Goal: Share content: Share content

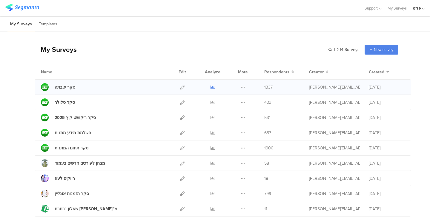
click at [211, 88] on icon at bounding box center [213, 87] width 4 height 4
click at [241, 87] on icon at bounding box center [243, 87] width 4 height 4
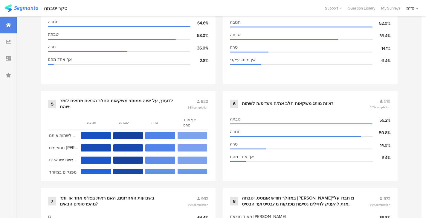
scroll to position [392, 0]
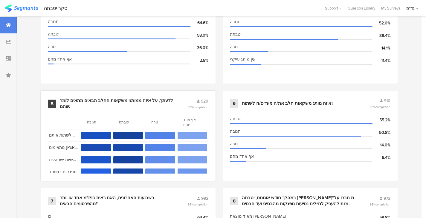
click at [145, 93] on div "5 לדעתך, על איזה ממותגי משקאות החלב הבאים מתאים לומר שהם: 920 86% completion תנ…" at bounding box center [128, 136] width 175 height 90
click at [148, 98] on div "לדעתך, על איזה ממותגי משקאות החלב הבאים מתאים לומר שהם:" at bounding box center [116, 104] width 113 height 12
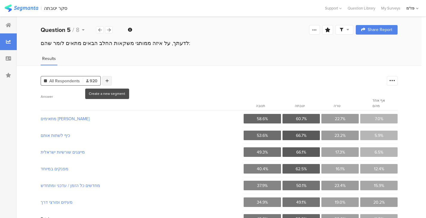
click at [110, 83] on div at bounding box center [107, 81] width 10 height 10
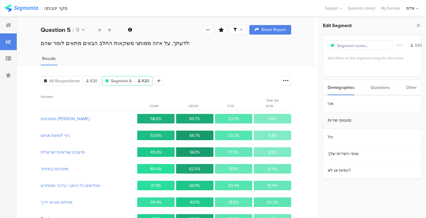
click at [355, 124] on section "סטטוס שירות:" at bounding box center [372, 120] width 98 height 17
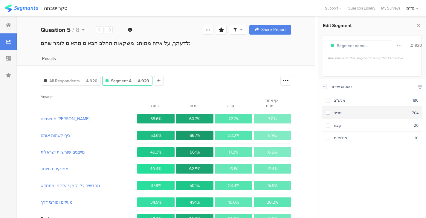
click at [352, 114] on div "סדיר" at bounding box center [371, 113] width 82 height 6
click at [326, 86] on icon at bounding box center [324, 86] width 4 height 5
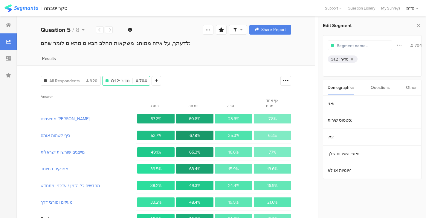
click at [378, 89] on div "Questions" at bounding box center [379, 87] width 19 height 15
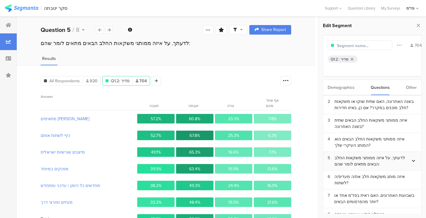
scroll to position [53, 0]
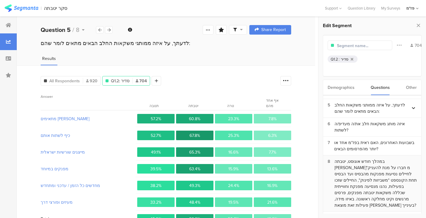
click at [376, 172] on div "במהלך חודש אוגוסט, יטבתה [PERSON_NAME]"מ חברו על מנת להעניק לחיילים נסיעות מפנק…" at bounding box center [375, 184] width 82 height 50
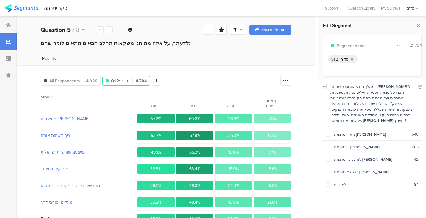
click at [323, 87] on icon at bounding box center [324, 86] width 4 height 5
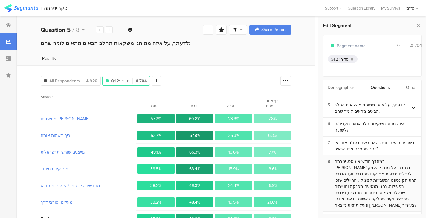
scroll to position [19, 0]
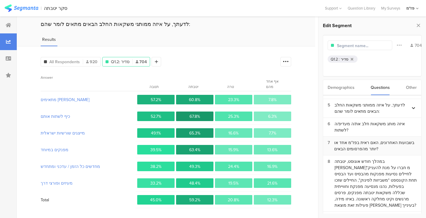
click at [371, 140] on div "בשבועות האחרונים, האם ראית בפז"מ אחד או יותר מהפרסומים הבאים?" at bounding box center [375, 146] width 82 height 13
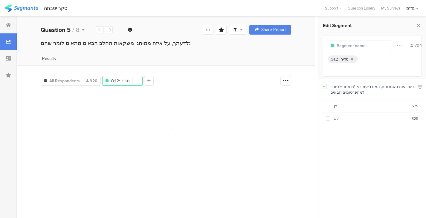
scroll to position [0, 0]
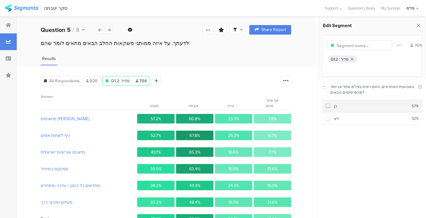
click at [361, 106] on div "כן" at bounding box center [371, 106] width 82 height 6
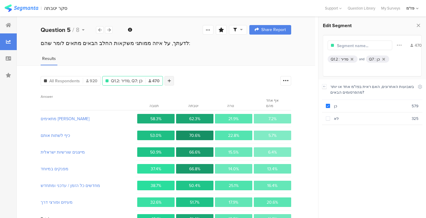
click at [173, 80] on div at bounding box center [169, 81] width 10 height 10
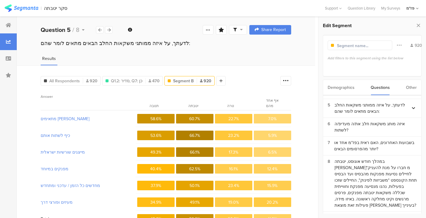
click at [343, 91] on div "Demographics" at bounding box center [340, 87] width 27 height 15
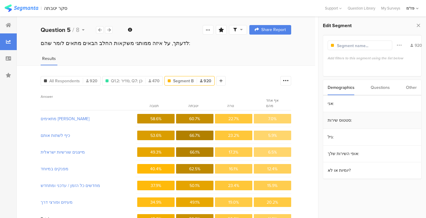
click at [355, 121] on section "סטטוס שירות:" at bounding box center [372, 120] width 98 height 17
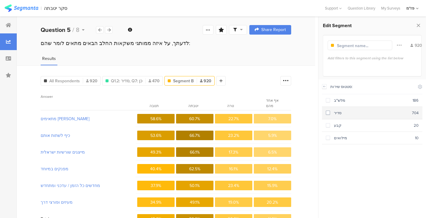
click at [350, 111] on div "סדיר" at bounding box center [371, 113] width 82 height 6
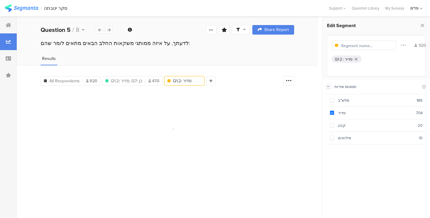
click at [329, 88] on icon at bounding box center [328, 86] width 4 height 5
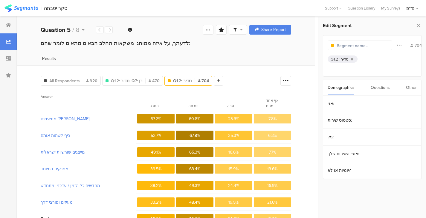
click at [365, 88] on div "Demographics Questions Other" at bounding box center [372, 88] width 99 height 16
click at [376, 92] on div "Questions" at bounding box center [379, 87] width 19 height 15
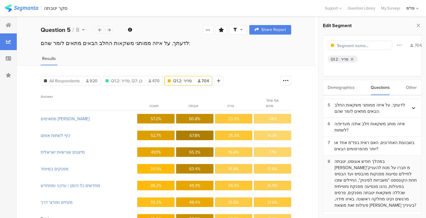
scroll to position [19, 0]
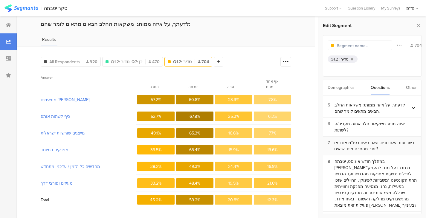
click at [365, 140] on div "בשבועות האחרונים, האם ראית בפז"מ אחד או יותר מהפרסומים הבאים?" at bounding box center [375, 146] width 82 height 13
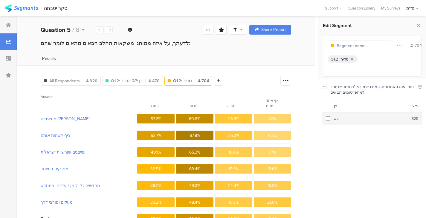
click at [368, 123] on section "לא 325" at bounding box center [372, 119] width 100 height 13
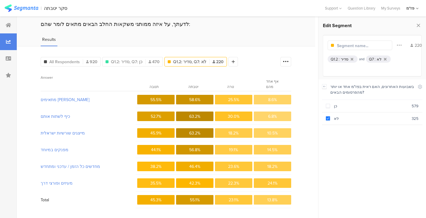
scroll to position [19, 0]
click at [129, 60] on span "Q1.2: סדיר, Q7: כן" at bounding box center [126, 62] width 31 height 6
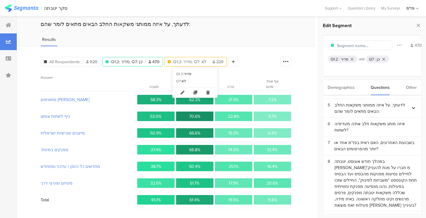
click at [190, 59] on span "Q1.2: סדיר, Q7: לא" at bounding box center [189, 62] width 33 height 6
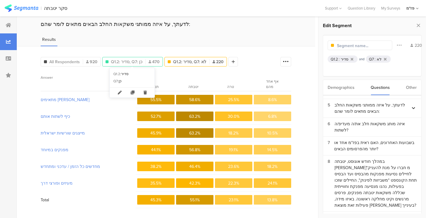
click at [144, 59] on div "Q1.2: סדיר, Q7: כן 470" at bounding box center [132, 62] width 60 height 6
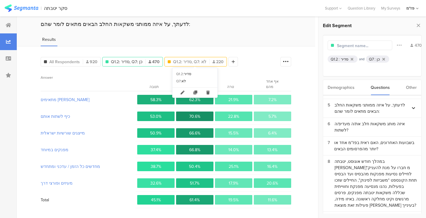
click at [181, 60] on span "Q1.2: סדיר, Q7: לא" at bounding box center [189, 62] width 33 height 6
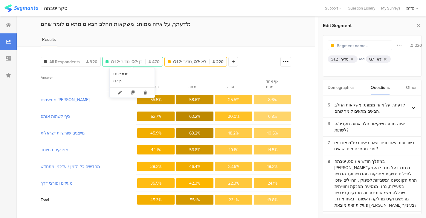
click at [141, 60] on span "Q1.2: סדיר, Q7: כן" at bounding box center [126, 62] width 31 height 6
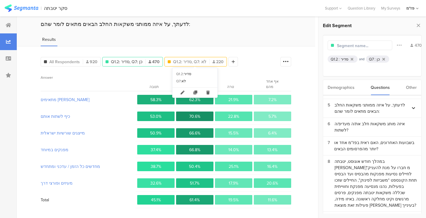
click at [199, 62] on span "Q1.2: סדיר, Q7: לא" at bounding box center [189, 62] width 33 height 6
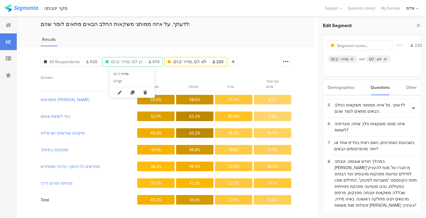
click at [151, 59] on span "470" at bounding box center [153, 62] width 11 height 6
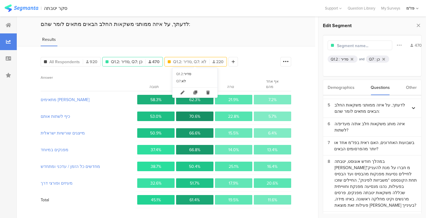
click at [176, 59] on span "Q1.2: סדיר, Q7: לא" at bounding box center [189, 62] width 33 height 6
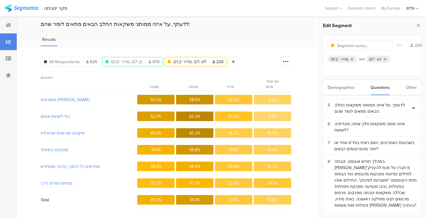
click at [141, 58] on div "Q1.2: סדיר, Q7: כן 470" at bounding box center [132, 62] width 61 height 10
click at [177, 56] on div "All Respondents 920 Q1.2: סדיר, Q7: כן 470 Q1.2: סדיר, Q7: לא 220 Add Segment" at bounding box center [139, 61] width 197 height 12
click at [184, 61] on span "Q1.2: סדיר, Q7: לא" at bounding box center [189, 62] width 33 height 6
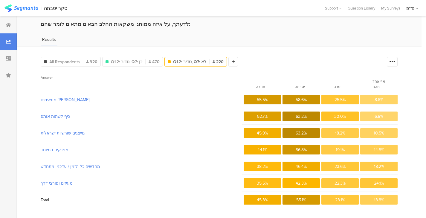
click at [184, 61] on span "Q1.2: סדיר, Q7: לא" at bounding box center [189, 62] width 33 height 6
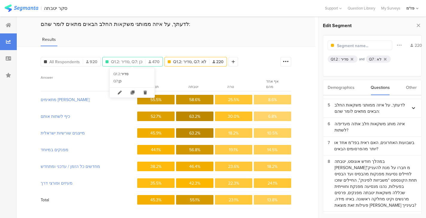
click at [143, 63] on div "Q1.2: סדיר, Q7: כן 470" at bounding box center [132, 62] width 60 height 6
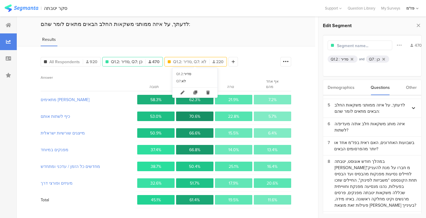
click at [184, 59] on span "Q1.2: סדיר, Q7: לא" at bounding box center [189, 62] width 33 height 6
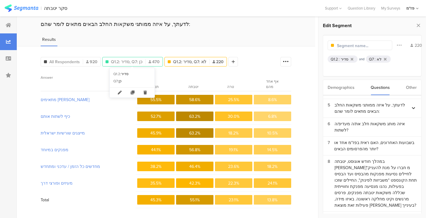
click at [145, 59] on div "Q1.2: סדיר, Q7: כן 470" at bounding box center [132, 62] width 60 height 6
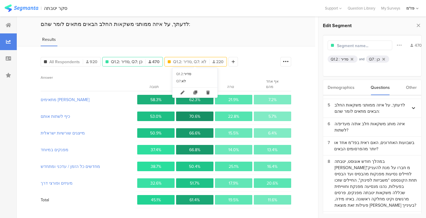
click at [195, 59] on span "Q1.2: סדיר, Q7: לא" at bounding box center [189, 62] width 33 height 6
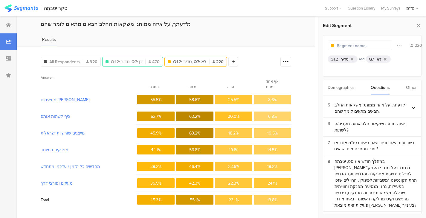
click at [155, 64] on div "Q1.2: סדיר, Q7: כן 470" at bounding box center [132, 62] width 61 height 10
click at [142, 62] on div "Q1.2: סדיר, Q7: כן 470" at bounding box center [132, 62] width 60 height 6
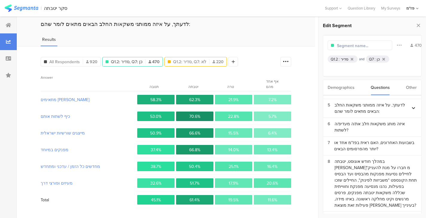
click at [181, 58] on div "Q1.2: סדיר, Q7: לא 220" at bounding box center [195, 62] width 62 height 10
click at [181, 61] on span "Q1.2: סדיר, Q7: לא" at bounding box center [189, 62] width 33 height 6
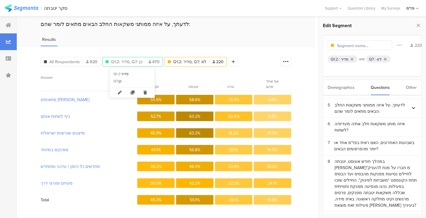
click at [152, 59] on span "470" at bounding box center [153, 62] width 11 height 6
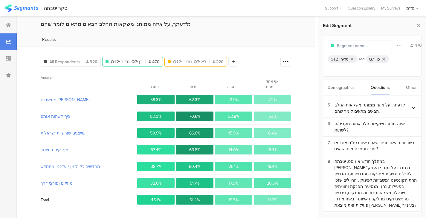
click at [192, 57] on div "Q1.2: סדיר, Q7: לא 220" at bounding box center [195, 62] width 62 height 10
click at [196, 61] on span "Q1.2: סדיר, Q7: לא" at bounding box center [189, 62] width 33 height 6
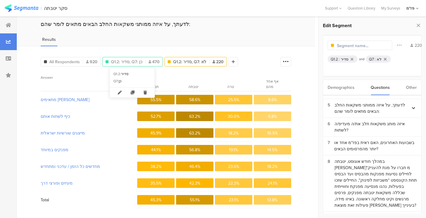
click at [144, 59] on div "Q1.2: סדיר, Q7: כן 470" at bounding box center [132, 62] width 60 height 6
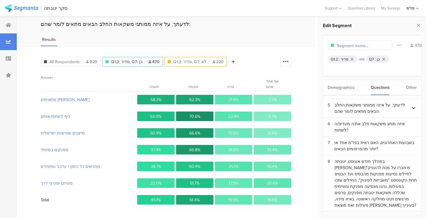
click at [181, 57] on div "Q1.2: סדיר, Q7: לא 220" at bounding box center [195, 62] width 62 height 10
click at [184, 61] on span "Q1.2: סדיר, Q7: לא" at bounding box center [189, 62] width 33 height 6
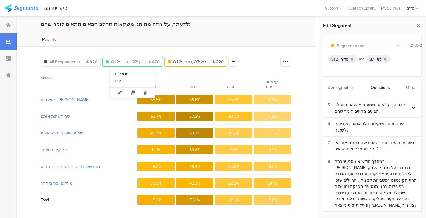
click at [139, 61] on span "Q1.2: סדיר, Q7: כן" at bounding box center [126, 62] width 31 height 6
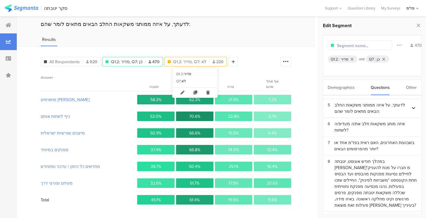
click at [171, 60] on div "Q1.2: סדיר, Q7: לא 220" at bounding box center [196, 62] width 62 height 6
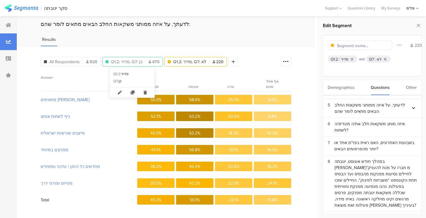
click at [145, 59] on div at bounding box center [145, 61] width 0 height 5
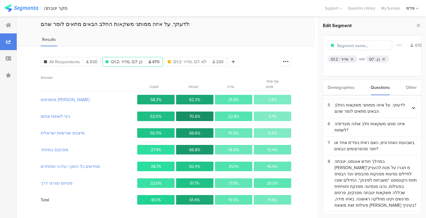
click at [214, 27] on div "לדעתך, על איזה ממותגי משקאות החלב הבאים מתאים לומר שהם:" at bounding box center [166, 24] width 250 height 8
click at [180, 60] on span "Q1.2: סדיר, Q7: לא" at bounding box center [189, 62] width 33 height 6
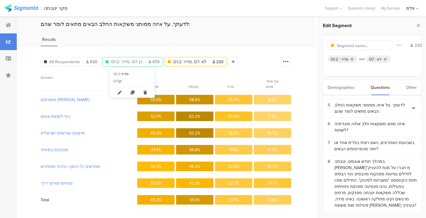
click at [146, 59] on div "Q1.2: סדיר, Q7: כן 470" at bounding box center [132, 62] width 60 height 6
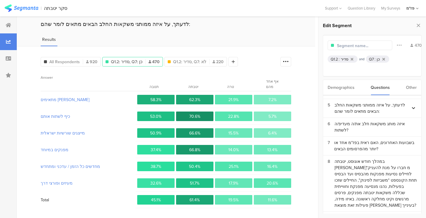
click at [194, 50] on div "All Respondents 920 Q1.2: סדיר, Q7: כן 470 Q1.2: סדיר, Q7: לא 220 Add Segment C…" at bounding box center [166, 132] width 298 height 173
click at [194, 65] on div "Q1.2: סדיר, Q7: לא 220" at bounding box center [195, 62] width 62 height 10
click at [194, 63] on span "Q1.2: סדיר, Q7: לא" at bounding box center [189, 62] width 33 height 6
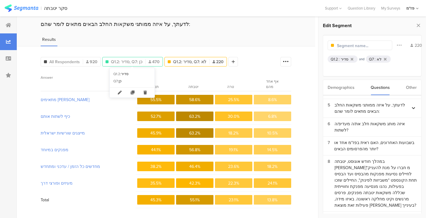
click at [139, 61] on span "Q1.2: סדיר, Q7: כן" at bounding box center [126, 62] width 31 height 6
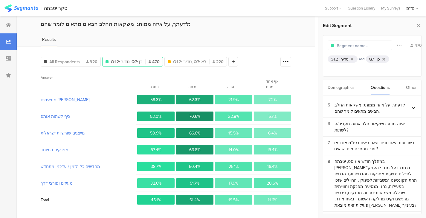
click at [181, 56] on div "All Respondents 920 Q1.2: סדיר, Q7: כן 470 Q1.2: סדיר, Q7: לא 220 Add Segment" at bounding box center [139, 61] width 197 height 12
click at [182, 61] on span "Q1.2: סדיר, Q7: לא" at bounding box center [189, 62] width 33 height 6
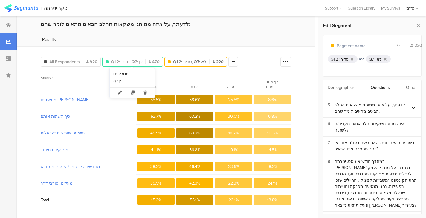
click at [154, 64] on span "470" at bounding box center [153, 62] width 11 height 6
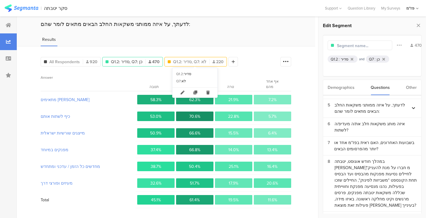
click at [175, 62] on span "Q1.2: סדיר, Q7: לא" at bounding box center [189, 62] width 33 height 6
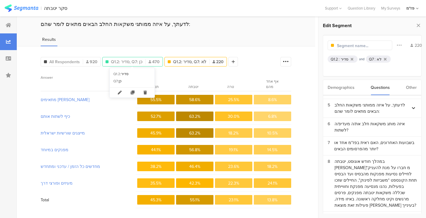
click at [152, 60] on span "470" at bounding box center [153, 62] width 11 height 6
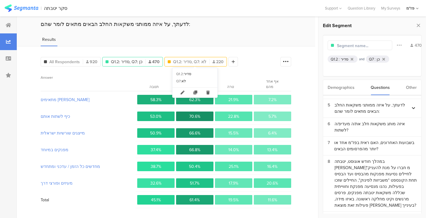
click at [195, 59] on span "Q1.2: סדיר, Q7: לא" at bounding box center [189, 62] width 33 height 6
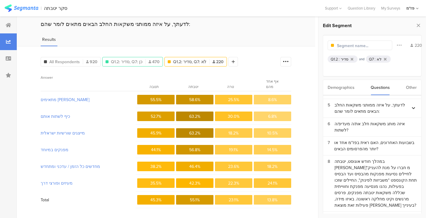
click at [148, 57] on div "Q1.2: סדיר, Q7: כן 470" at bounding box center [132, 62] width 61 height 10
click at [146, 65] on div "Q1.2: סדיר, Q7: כן 470" at bounding box center [132, 62] width 61 height 10
click at [156, 60] on span "470" at bounding box center [153, 62] width 11 height 6
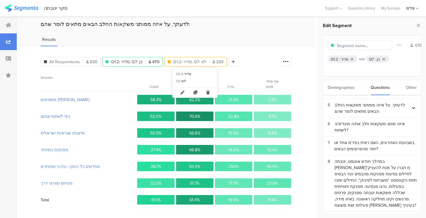
click at [179, 61] on span "Q1.2: סדיר, Q7: לא" at bounding box center [189, 62] width 33 height 6
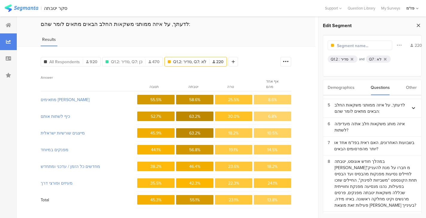
click at [418, 24] on icon at bounding box center [418, 25] width 6 height 8
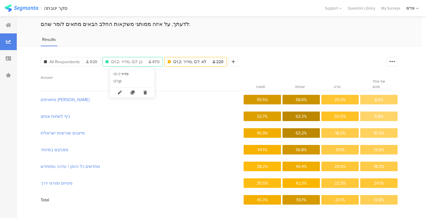
click at [145, 62] on div at bounding box center [145, 61] width 0 height 5
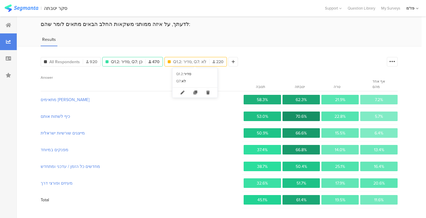
click at [180, 61] on span "Q1.2: סדיר, Q7: לא" at bounding box center [189, 62] width 33 height 6
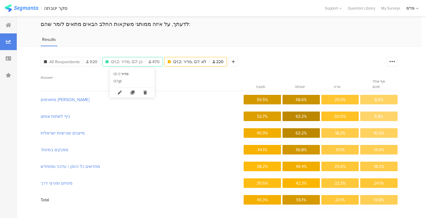
click at [137, 60] on span "Q1.2: סדיר, Q7: כן" at bounding box center [126, 62] width 31 height 6
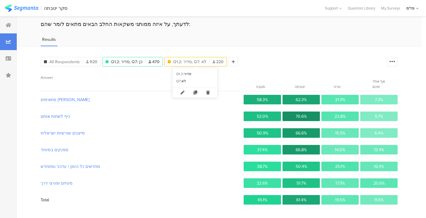
click at [195, 63] on span "Q1.2: סדיר, Q7: לא" at bounding box center [189, 62] width 33 height 6
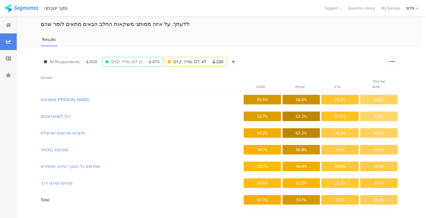
click at [142, 57] on div "Q1.2: סדיר, Q7: כן 470" at bounding box center [132, 62] width 61 height 10
click at [139, 65] on div "Q1.2: סדיר, Q7: כן 470" at bounding box center [132, 62] width 61 height 10
click at [183, 59] on span "Q1.2: סדיר, Q7: לא" at bounding box center [189, 62] width 33 height 6
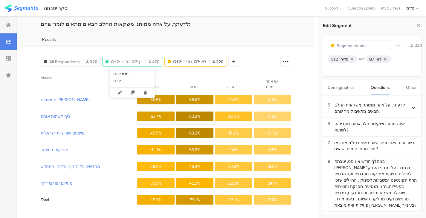
click at [145, 61] on div "Q1.2: סדיר, Q7: כן 470" at bounding box center [132, 62] width 60 height 6
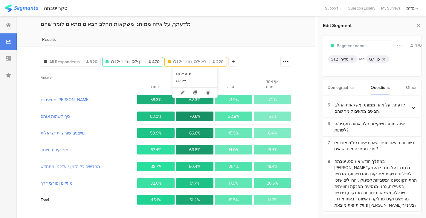
click at [206, 61] on div "Q1.2: סדיר, Q7: לא 220" at bounding box center [196, 62] width 62 height 6
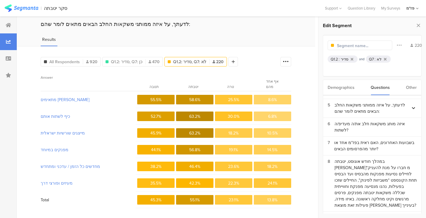
click at [238, 41] on div "Results" at bounding box center [166, 41] width 298 height 10
click at [5, 23] on div at bounding box center [8, 25] width 17 height 17
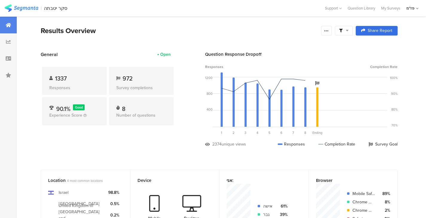
click at [377, 29] on span "Share Report" at bounding box center [379, 31] width 24 height 4
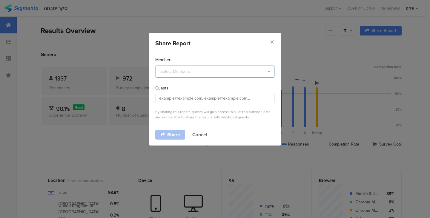
click at [197, 71] on input "dialog" at bounding box center [215, 72] width 119 height 12
click at [184, 98] on input "dialog" at bounding box center [214, 99] width 119 height 10
paste input "[URL][EMAIL_ADDRESS][DOMAIN_NAME][DOMAIN_NAME]"
type input "[URL][EMAIL_ADDRESS][DOMAIN_NAME][DOMAIN_NAME]"
paste input "[EMAIL_ADDRESS][DOMAIN_NAME]"
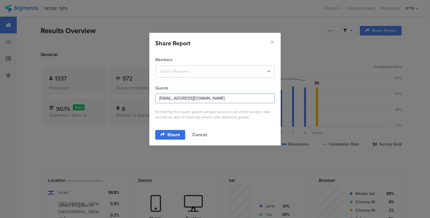
type input "[EMAIL_ADDRESS][DOMAIN_NAME]"
click at [169, 133] on span "Share" at bounding box center [173, 135] width 13 height 5
